Goal: Information Seeking & Learning: Check status

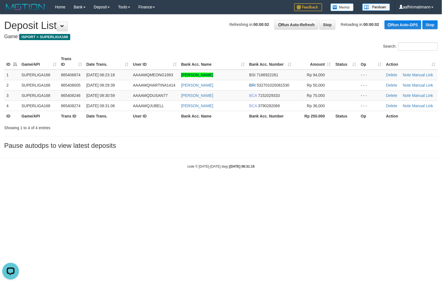
click at [249, 183] on html "Toggle navigation Home Bank Account List Load By Website Group [ISPORT] SUPERLI…" at bounding box center [221, 91] width 442 height 183
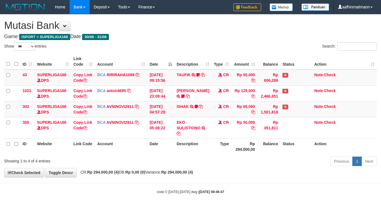
select select "***"
click at [271, 39] on h4 "Game: ISPORT > SUPERLIGA168 Date: 30/08 - 31/08" at bounding box center [190, 37] width 373 height 6
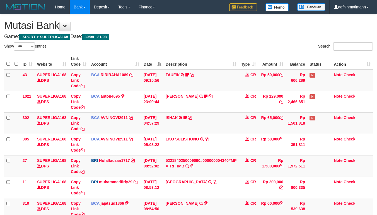
select select "***"
click at [181, 62] on th "Description" at bounding box center [200, 62] width 75 height 16
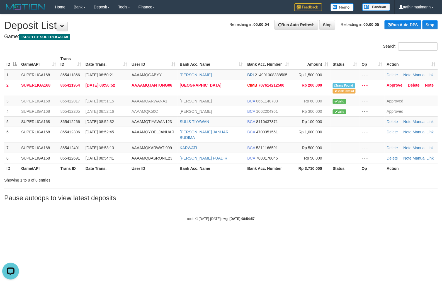
click at [309, 57] on th "Amount" at bounding box center [310, 62] width 39 height 16
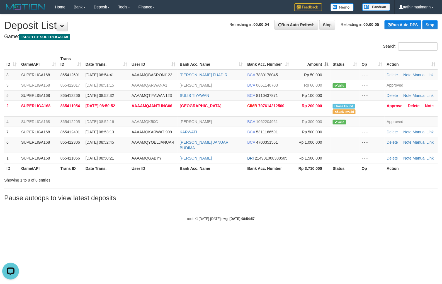
click at [309, 57] on th "Amount" at bounding box center [310, 62] width 39 height 16
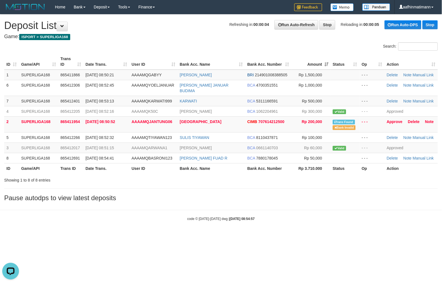
click at [95, 66] on th "Date Trans." at bounding box center [106, 62] width 46 height 16
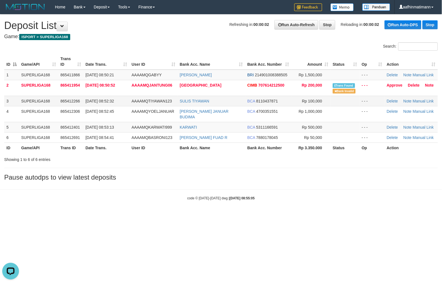
click at [128, 98] on td "[DATE] 08:52:32" at bounding box center [106, 101] width 46 height 10
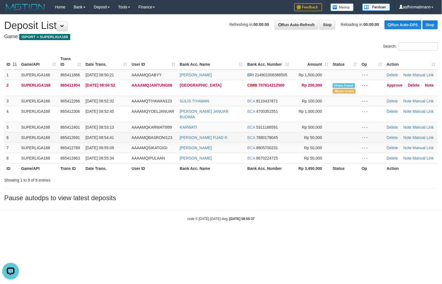
click at [101, 135] on span "[DATE] 08:54:41" at bounding box center [100, 137] width 28 height 4
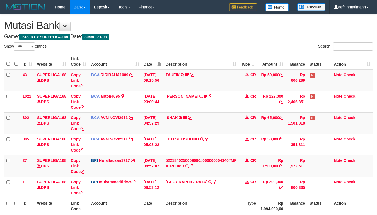
select select "***"
click at [152, 58] on th "Date" at bounding box center [152, 62] width 22 height 16
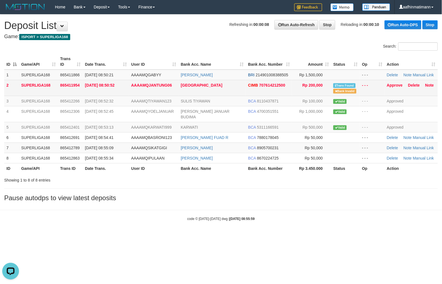
click at [130, 86] on td "AAAAMQJANTUNG06" at bounding box center [154, 88] width 50 height 16
click at [131, 86] on td "AAAAMQJANTUNG06" at bounding box center [154, 88] width 50 height 16
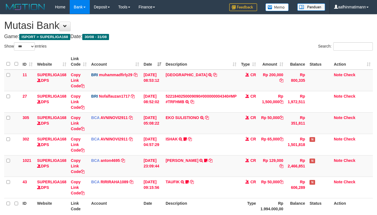
select select "***"
click at [159, 72] on td "[DATE] 08:53:12" at bounding box center [152, 81] width 22 height 22
click at [146, 74] on td "[DATE] 08:53:12" at bounding box center [152, 81] width 22 height 22
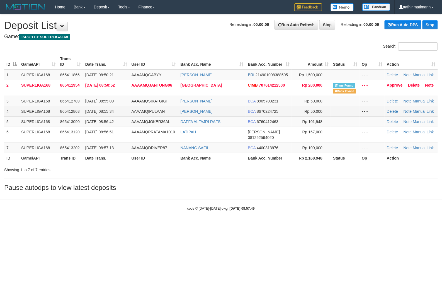
click at [61, 113] on span "865412863" at bounding box center [70, 111] width 20 height 4
click at [61, 113] on td "865412863" at bounding box center [70, 111] width 25 height 10
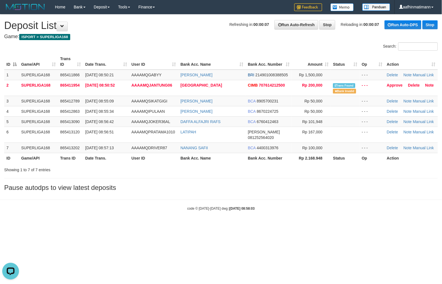
click at [31, 199] on body "Toggle navigation Home Bank Account List Load By Website Group [ISPORT] SUPERLI…" at bounding box center [221, 112] width 442 height 225
click at [57, 165] on div "Showing 1 to 7 of 7 entries" at bounding box center [92, 169] width 176 height 8
click at [56, 165] on div "Showing 1 to 7 of 7 entries" at bounding box center [92, 169] width 176 height 8
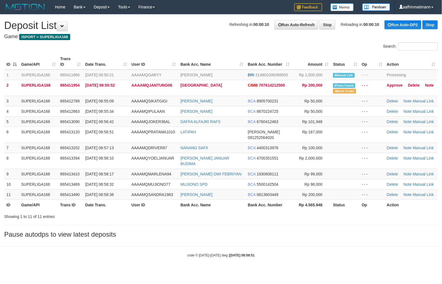
click at [188, 47] on div "Search:" at bounding box center [221, 47] width 442 height 10
drag, startPoint x: 188, startPoint y: 47, endPoint x: 187, endPoint y: 54, distance: 7.4
click at [189, 48] on div "Search:" at bounding box center [221, 47] width 442 height 10
click at [99, 99] on span "[DATE] 08:55:09" at bounding box center [99, 101] width 28 height 4
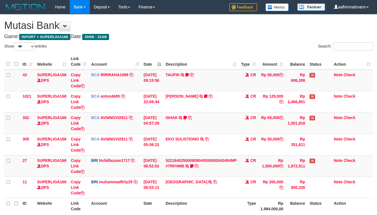
select select "***"
click at [197, 50] on div "Search:" at bounding box center [283, 47] width 180 height 10
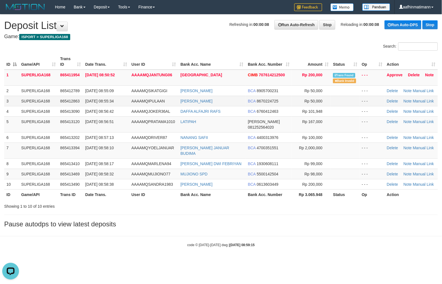
click at [226, 99] on td "[PERSON_NAME]" at bounding box center [211, 101] width 67 height 10
click at [155, 116] on td "AAAAMQPRATAMA1010" at bounding box center [153, 124] width 49 height 16
click at [123, 143] on td "[DATE] 08:58:10" at bounding box center [106, 151] width 46 height 16
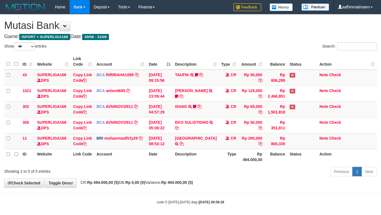
select select "***"
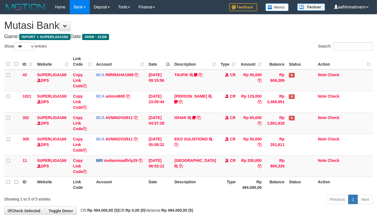
click at [154, 64] on th "Date" at bounding box center [159, 62] width 26 height 16
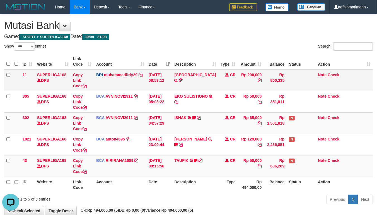
click at [186, 79] on td "BUKIT JULIAN TRANSFER NBMB BUKIT JULIAN TO MUHAMMAD FIRLY" at bounding box center [195, 81] width 46 height 22
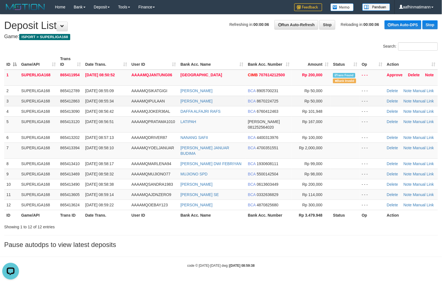
drag, startPoint x: 132, startPoint y: 99, endPoint x: 129, endPoint y: 100, distance: 2.9
click at [129, 100] on td "AAAAMQIPULAAN" at bounding box center [153, 101] width 49 height 10
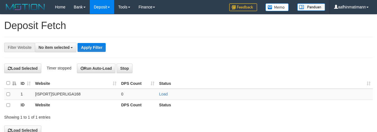
select select
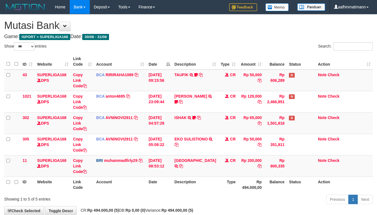
select select "***"
click at [286, 72] on td "N" at bounding box center [300, 81] width 29 height 22
select select "***"
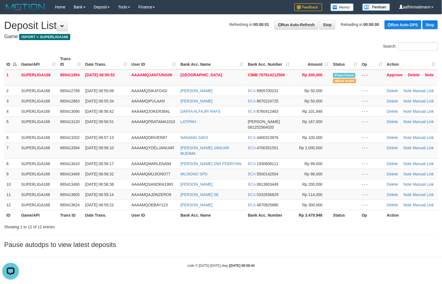
drag, startPoint x: 9, startPoint y: 260, endPoint x: 20, endPoint y: 251, distance: 13.8
click at [9, 260] on body "Toggle navigation Home Bank Account List Load By Website Group [ISPORT] SUPERLI…" at bounding box center [221, 141] width 442 height 282
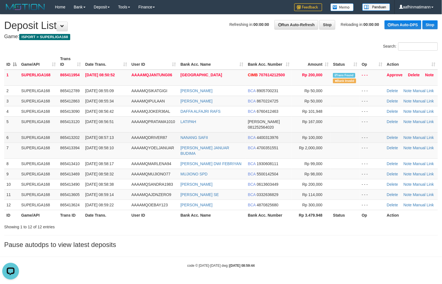
click at [135, 132] on td "AAAAMQDRIVER87" at bounding box center [153, 137] width 49 height 10
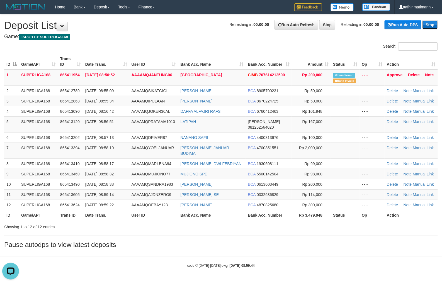
click at [435, 26] on link "Stop" at bounding box center [429, 24] width 15 height 9
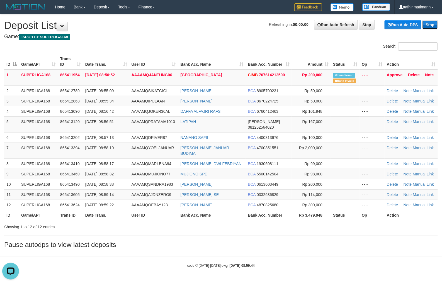
click at [435, 26] on link "Stop" at bounding box center [429, 24] width 15 height 9
click at [433, 26] on link "Stop" at bounding box center [429, 24] width 15 height 9
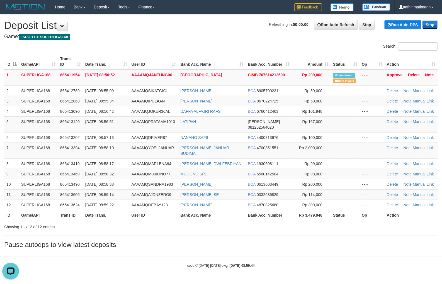
click at [432, 26] on link "Stop" at bounding box center [429, 24] width 15 height 9
click at [431, 26] on link "Stop" at bounding box center [429, 24] width 15 height 9
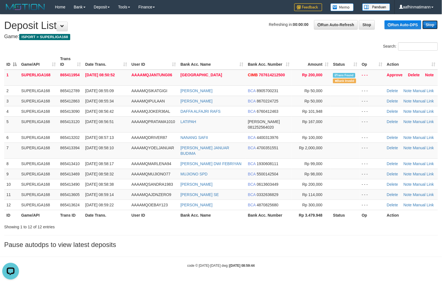
click at [430, 26] on link "Stop" at bounding box center [429, 24] width 15 height 9
click at [429, 26] on link "Stop" at bounding box center [429, 24] width 15 height 9
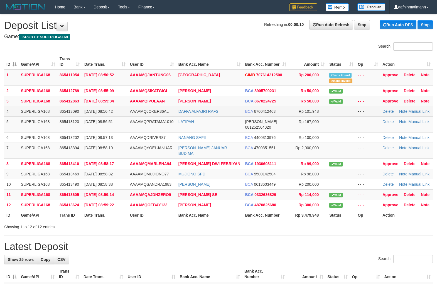
click at [123, 109] on td "[DATE] 08:56:42" at bounding box center [105, 111] width 46 height 10
